Goal: Information Seeking & Learning: Find specific fact

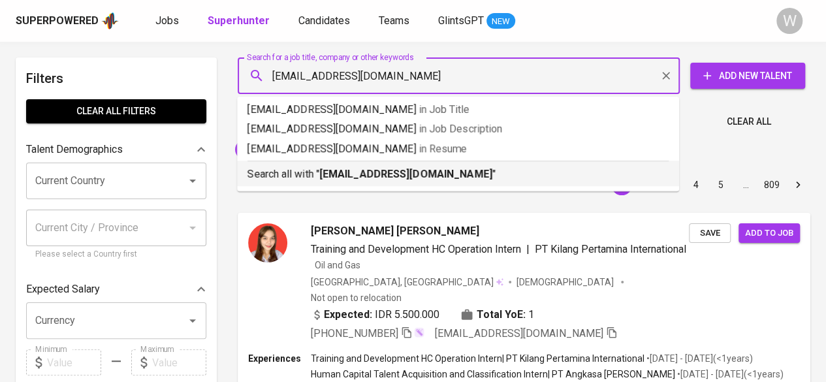
click at [440, 164] on div "Search all with " [EMAIL_ADDRESS][DOMAIN_NAME] "" at bounding box center [457, 172] width 421 height 22
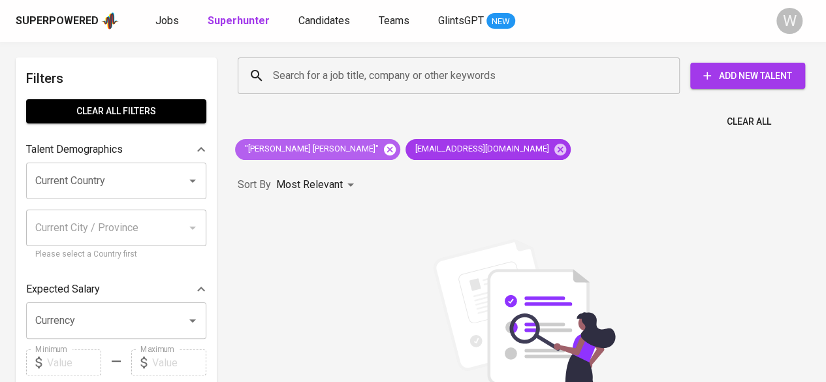
click at [384, 153] on icon at bounding box center [390, 149] width 12 height 12
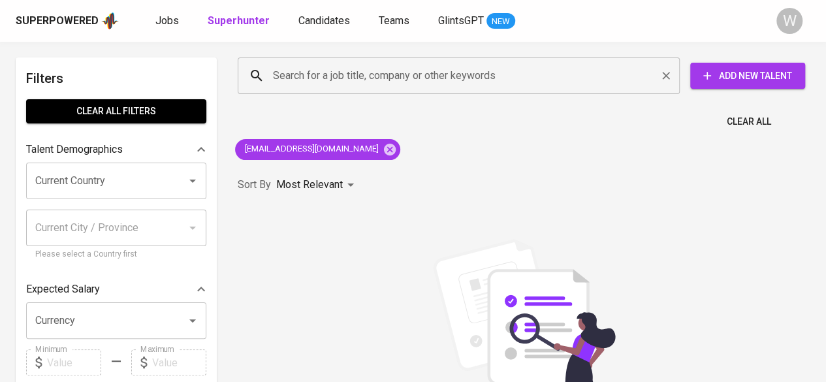
click at [362, 71] on input "Search for a job title, company or other keywords" at bounding box center [462, 75] width 385 height 25
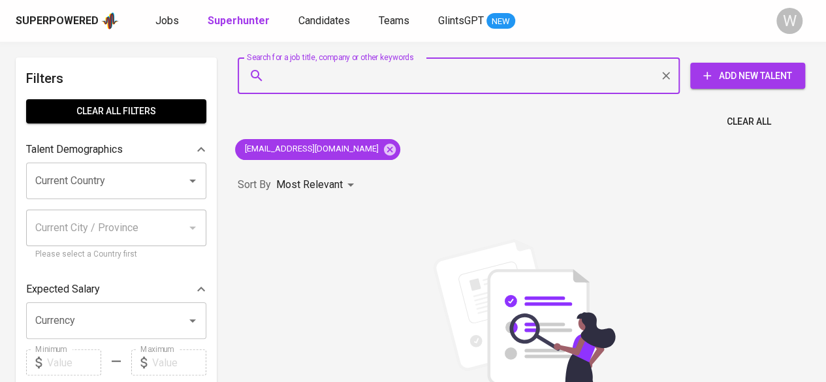
paste input "[EMAIL_ADDRESS][DOMAIN_NAME]"
type input "[EMAIL_ADDRESS][DOMAIN_NAME]"
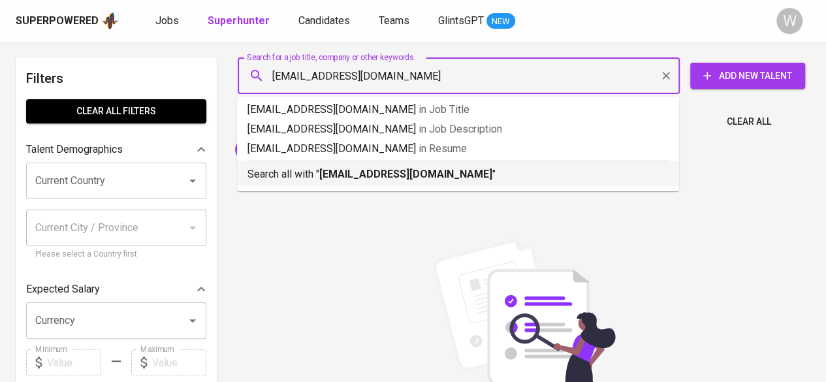
drag, startPoint x: 385, startPoint y: 187, endPoint x: 396, endPoint y: 178, distance: 14.0
click at [396, 178] on ul "[EMAIL_ADDRESS][DOMAIN_NAME] in Job Title [EMAIL_ADDRESS][DOMAIN_NAME] in Job D…" at bounding box center [458, 144] width 442 height 95
click at [396, 178] on b "[EMAIL_ADDRESS][DOMAIN_NAME]" at bounding box center [405, 174] width 173 height 12
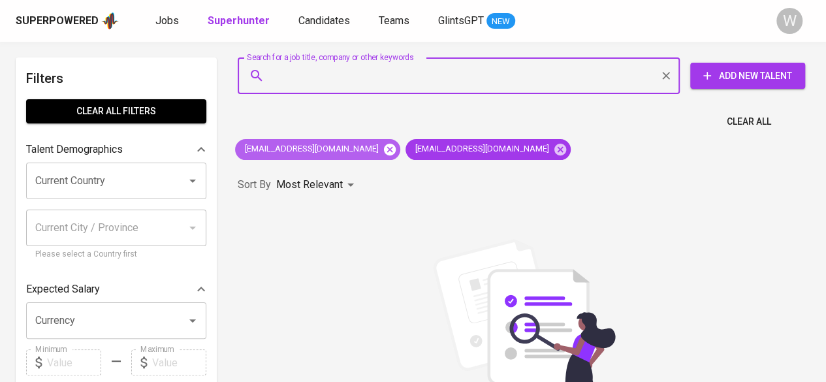
click at [384, 151] on icon at bounding box center [390, 149] width 12 height 12
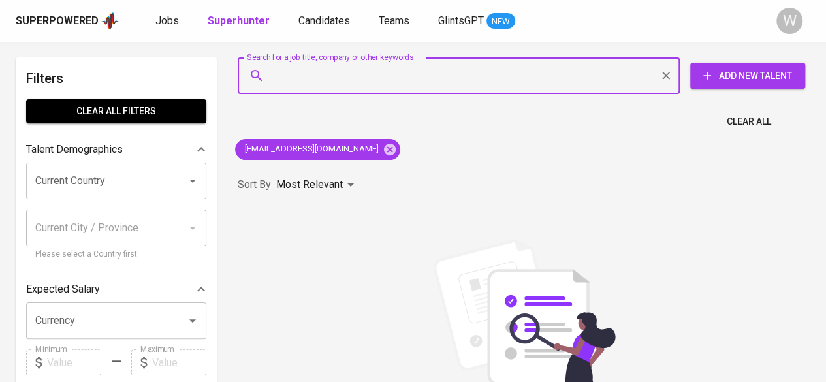
click at [364, 80] on input "Search for a job title, company or other keywords" at bounding box center [462, 75] width 385 height 25
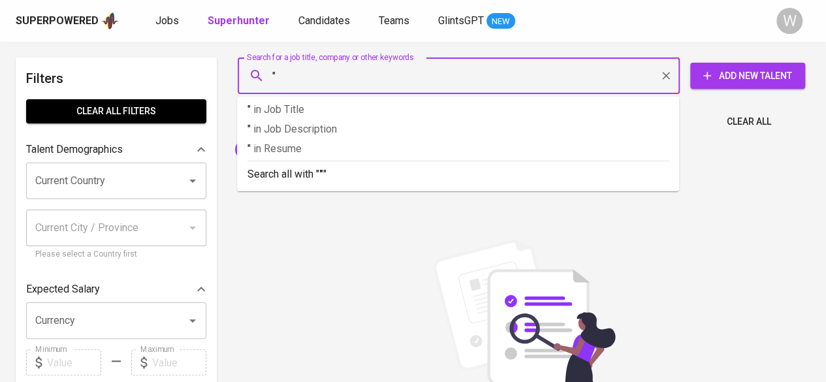
paste input "[PERSON_NAME]"
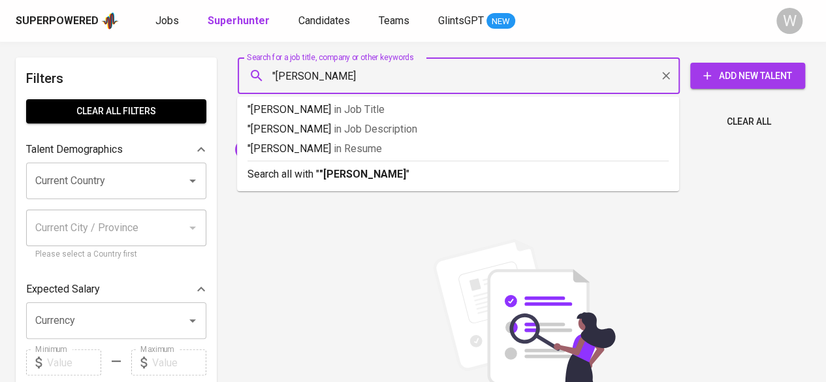
type input ""[PERSON_NAME]""
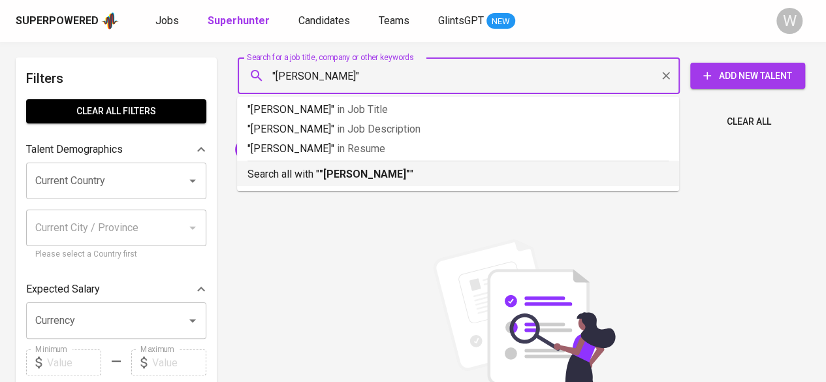
click at [403, 182] on li "Search all with " "[PERSON_NAME]" "" at bounding box center [458, 173] width 442 height 25
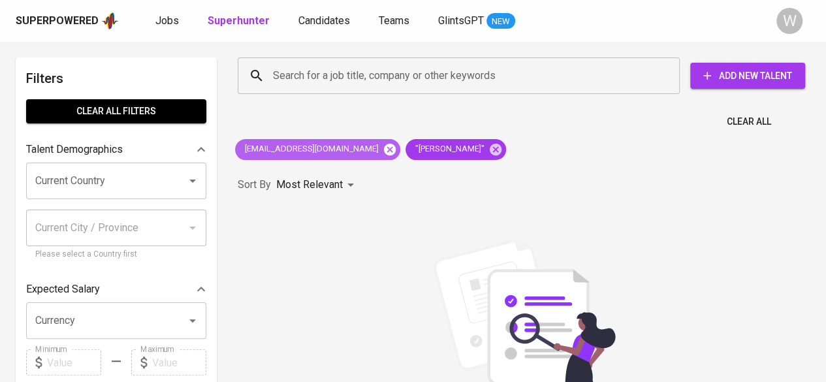
click at [384, 152] on icon at bounding box center [390, 149] width 12 height 12
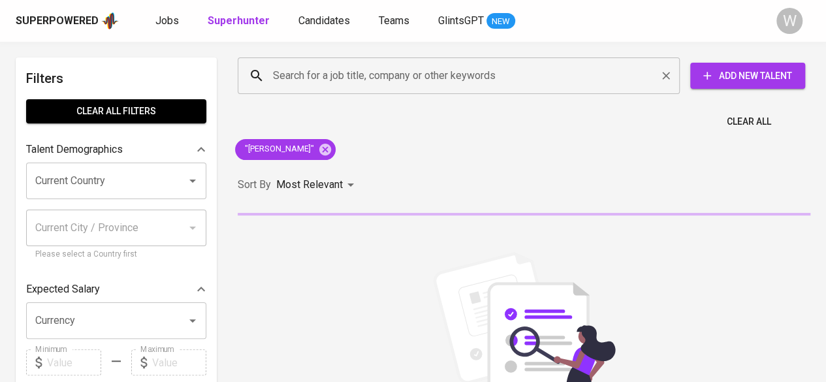
click at [343, 69] on input "Search for a job title, company or other keywords" at bounding box center [462, 75] width 385 height 25
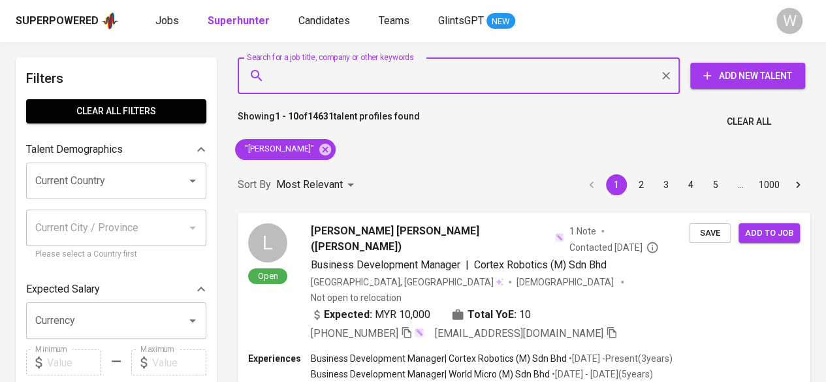
paste input "[EMAIL_ADDRESS][DOMAIN_NAME]"
type input "[EMAIL_ADDRESS][DOMAIN_NAME]"
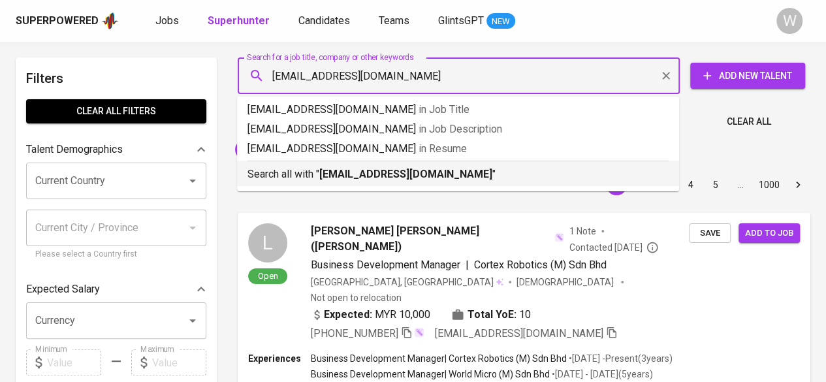
click at [389, 174] on b "[EMAIL_ADDRESS][DOMAIN_NAME]" at bounding box center [405, 174] width 173 height 12
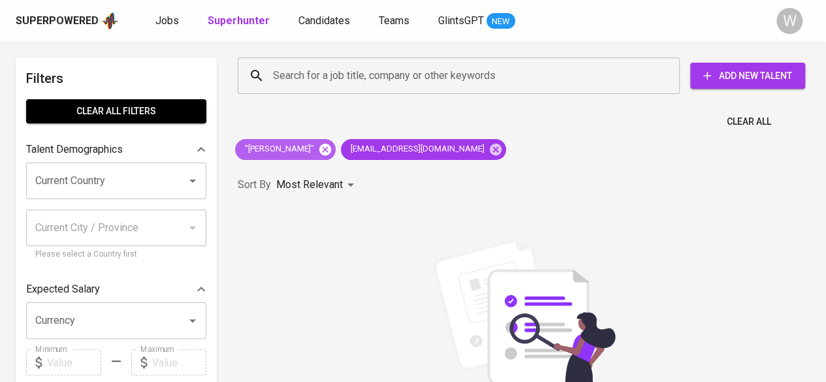
click at [319, 148] on icon at bounding box center [325, 149] width 12 height 12
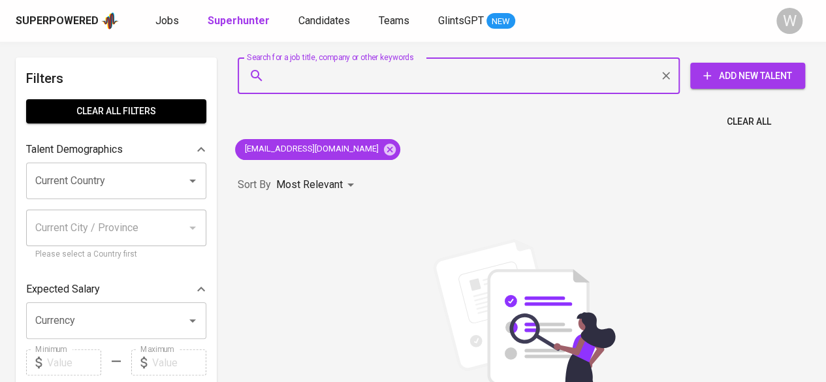
click at [371, 84] on input "Search for a job title, company or other keywords" at bounding box center [462, 75] width 385 height 25
paste input "[EMAIL_ADDRESS][DOMAIN_NAME]"
type input "[EMAIL_ADDRESS][DOMAIN_NAME]"
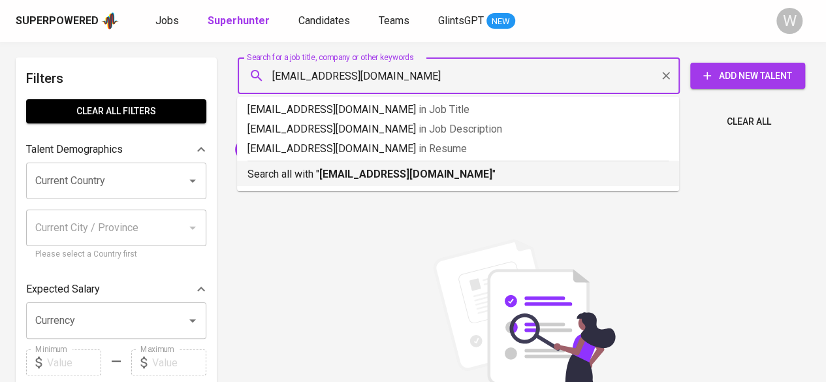
click at [409, 172] on b "[EMAIL_ADDRESS][DOMAIN_NAME]" at bounding box center [405, 174] width 173 height 12
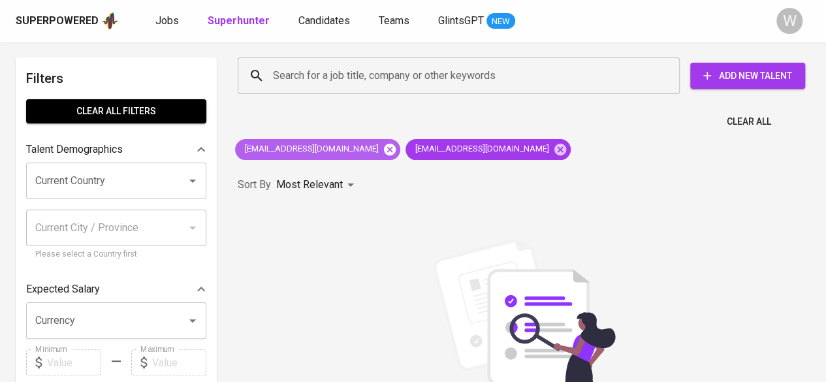
click at [384, 147] on icon at bounding box center [390, 149] width 12 height 12
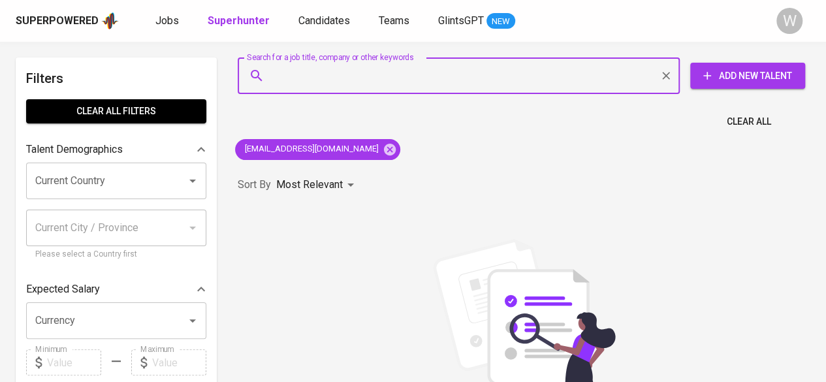
click at [324, 64] on input "Search for a job title, company or other keywords" at bounding box center [462, 75] width 385 height 25
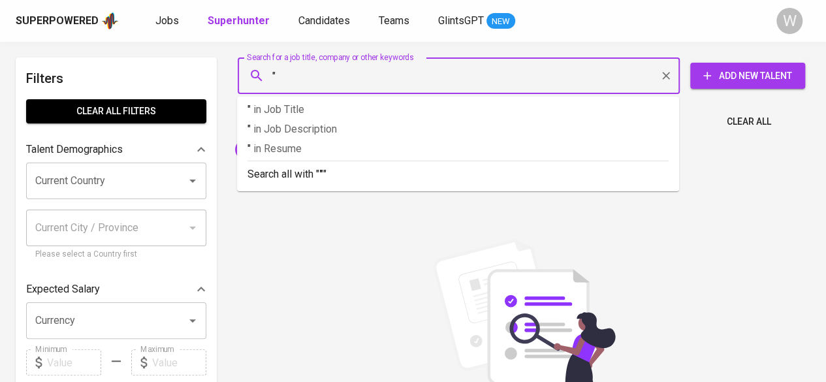
paste input "[PERSON_NAME]"
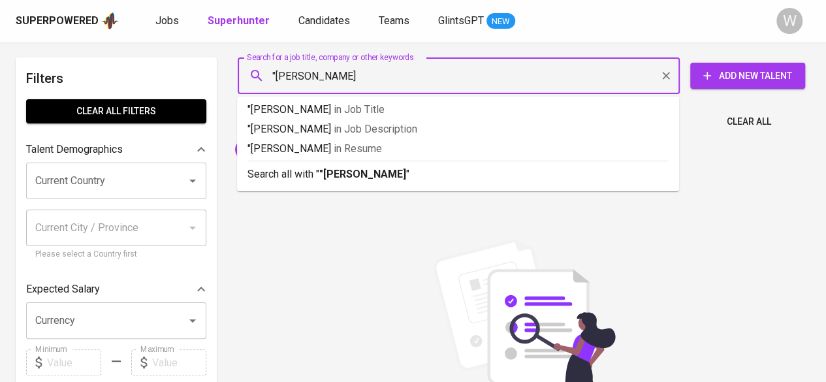
type input ""[PERSON_NAME]""
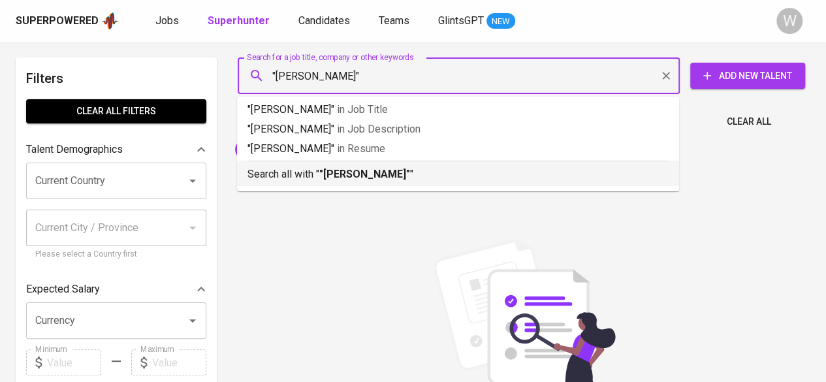
click at [341, 166] on div "Search all with " "[PERSON_NAME]" "" at bounding box center [457, 172] width 421 height 22
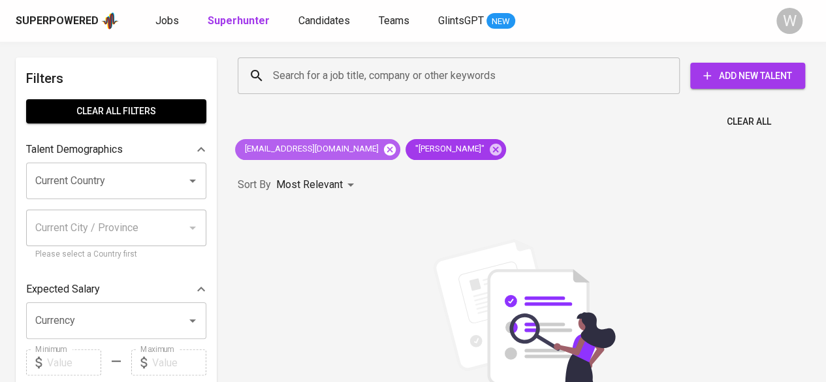
click at [384, 151] on icon at bounding box center [390, 149] width 12 height 12
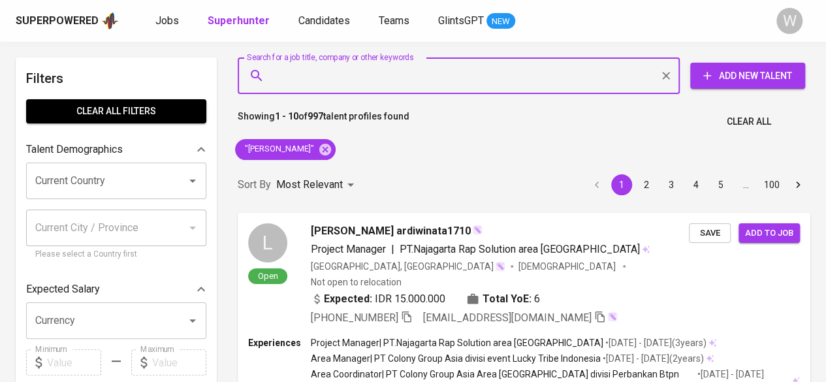
click at [323, 76] on input "Search for a job title, company or other keywords" at bounding box center [462, 75] width 385 height 25
paste input "[EMAIL_ADDRESS][DOMAIN_NAME]"
type input "[EMAIL_ADDRESS][DOMAIN_NAME]"
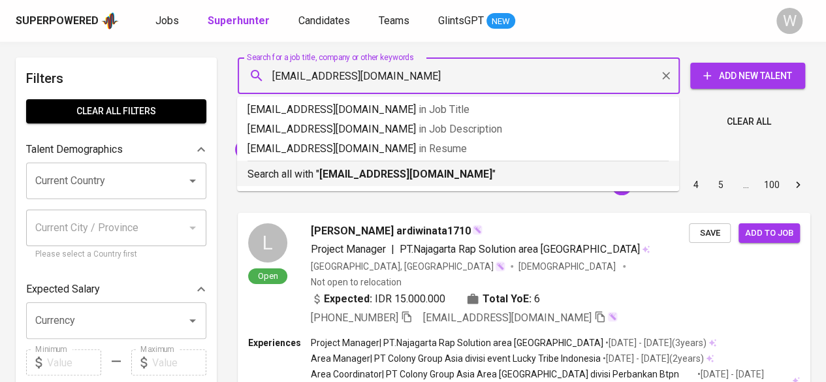
click at [370, 166] on div "Search all with " [EMAIL_ADDRESS][DOMAIN_NAME] "" at bounding box center [457, 172] width 421 height 22
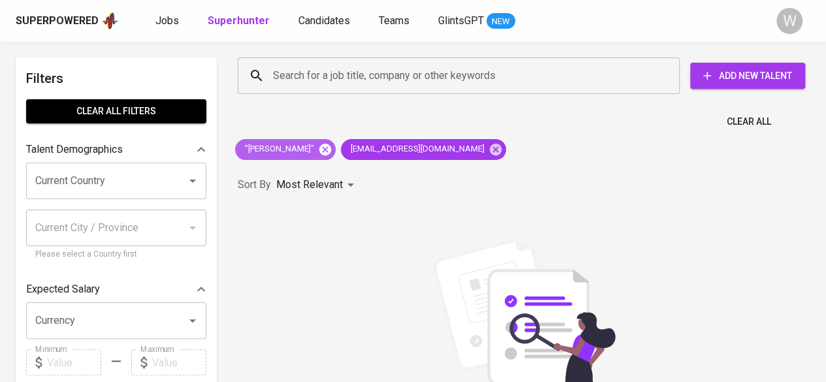
click at [321, 150] on icon at bounding box center [325, 149] width 14 height 14
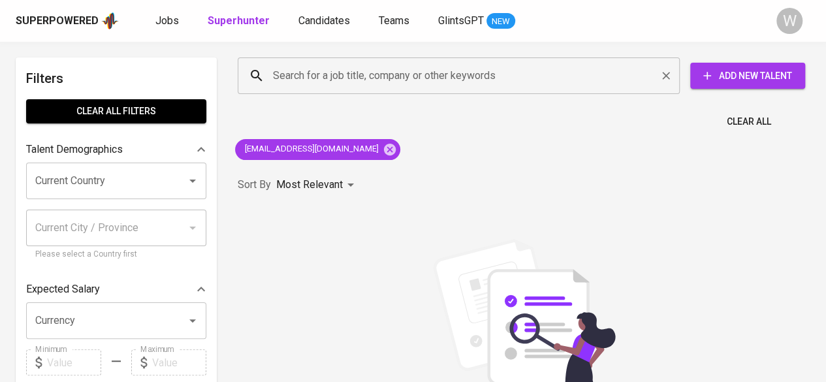
click at [306, 63] on div "Search for a job title, company or other keywords" at bounding box center [459, 75] width 442 height 37
paste input "Sartika Zumria"
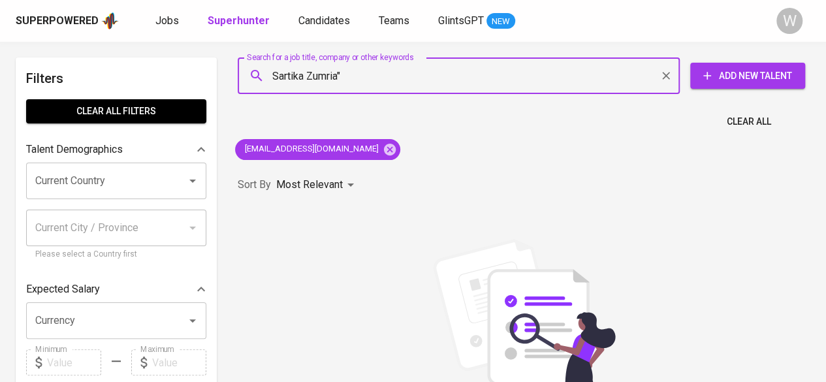
type input ""Sartika Zumria""
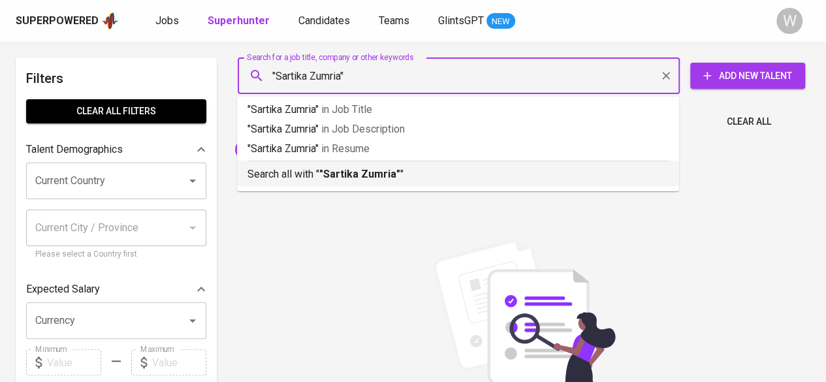
click at [379, 173] on b ""Sartika Zumria"" at bounding box center [359, 174] width 81 height 12
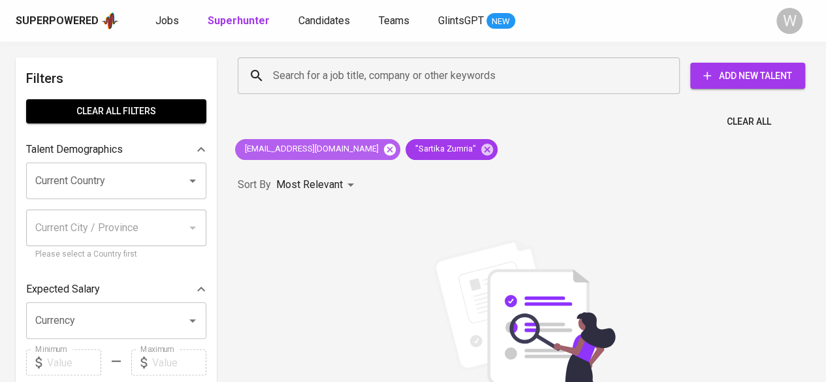
click at [384, 151] on icon at bounding box center [390, 149] width 12 height 12
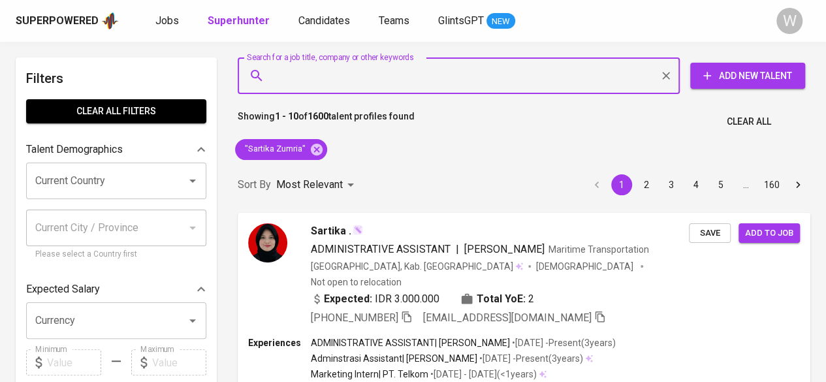
click at [437, 74] on input "Search for a job title, company or other keywords" at bounding box center [462, 75] width 385 height 25
paste input "[EMAIL_ADDRESS][DOMAIN_NAME]"
type input "[EMAIL_ADDRESS][DOMAIN_NAME]"
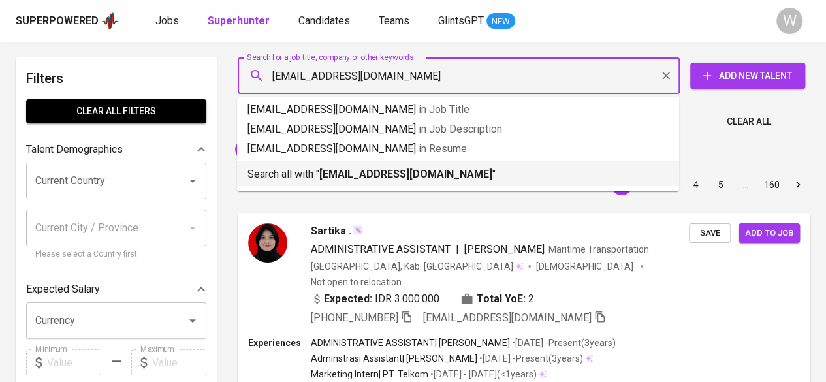
click at [447, 176] on b "[EMAIL_ADDRESS][DOMAIN_NAME]" at bounding box center [405, 174] width 173 height 12
click at [447, 176] on div "Sort By Most Relevant MOST_RELEVANT 1 2 3 4 5 … 160" at bounding box center [524, 185] width 588 height 40
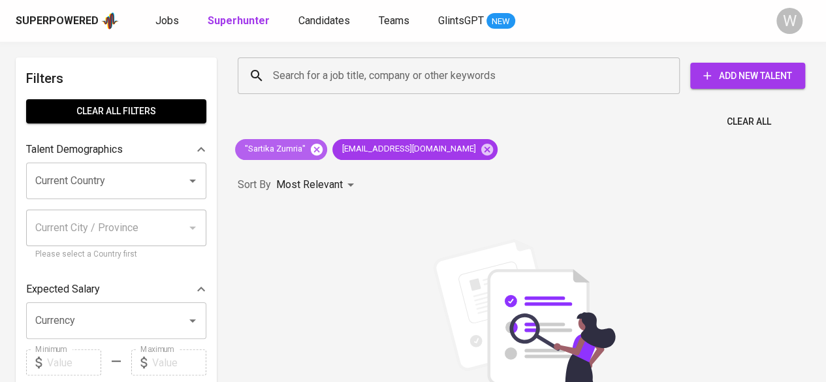
click at [319, 150] on icon at bounding box center [317, 149] width 12 height 12
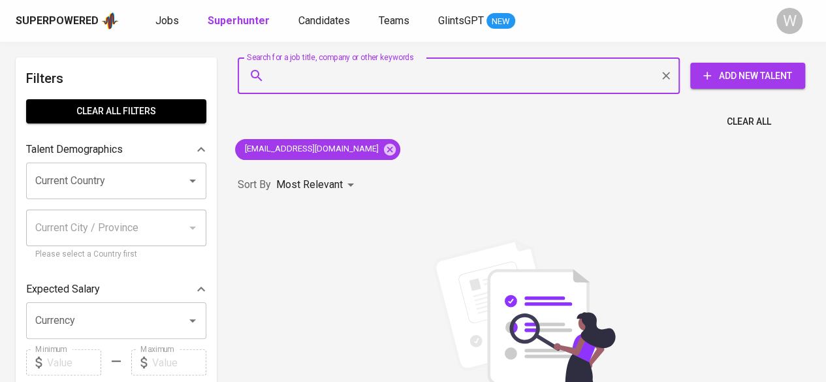
click at [307, 68] on input "Search for a job title, company or other keywords" at bounding box center [462, 75] width 385 height 25
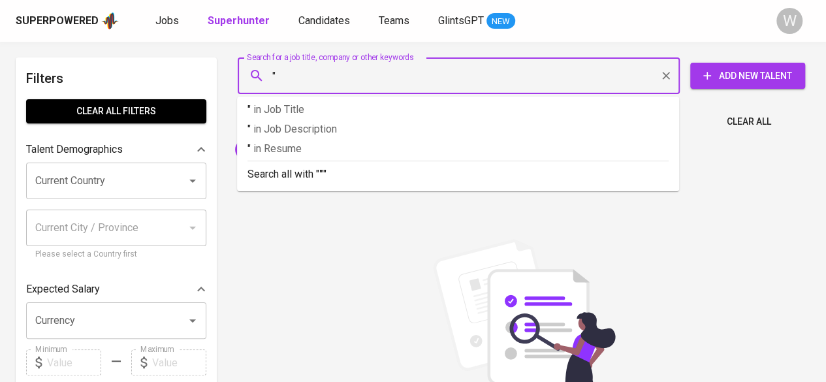
paste input "EMMILIA KUSDARWANTI"
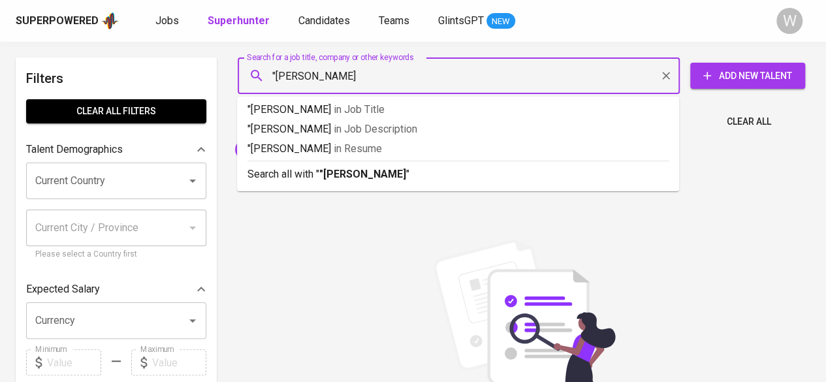
type input ""EMMILIA KUSDARWANTI""
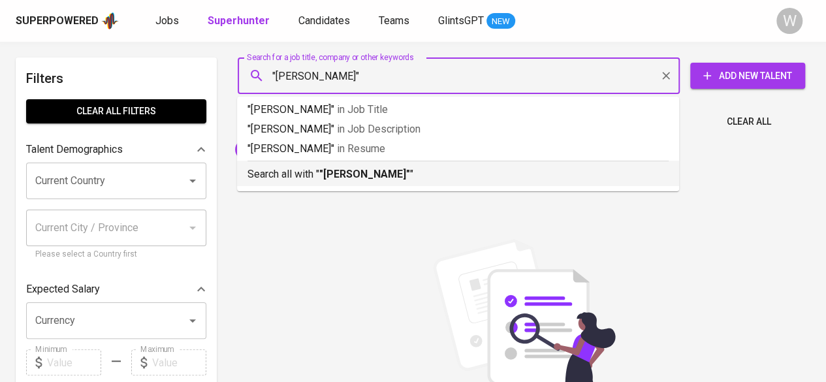
click at [328, 176] on b ""EMMILIA KUSDARWANTI"" at bounding box center [364, 174] width 91 height 12
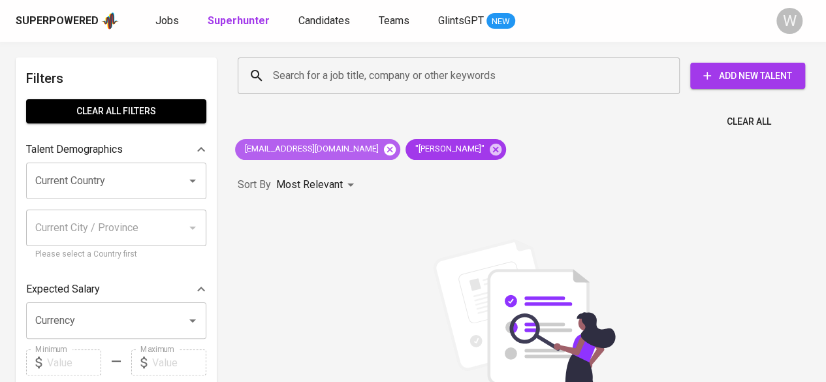
click at [385, 146] on icon at bounding box center [390, 149] width 14 height 14
